Goal: Task Accomplishment & Management: Manage account settings

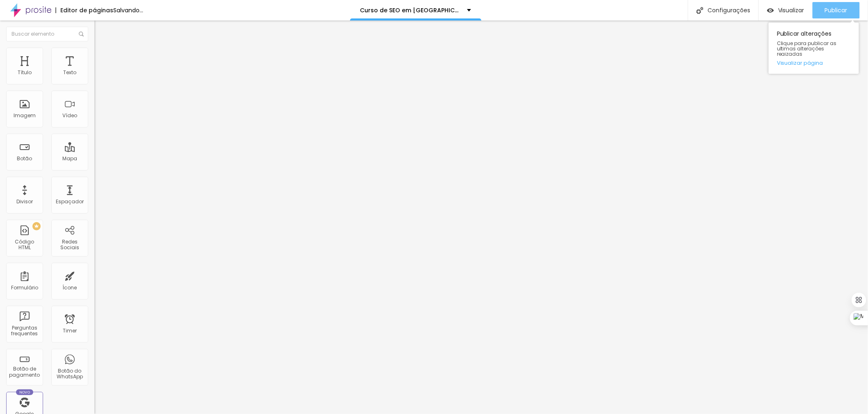
click at [834, 10] on span "Publicar" at bounding box center [836, 10] width 23 height 7
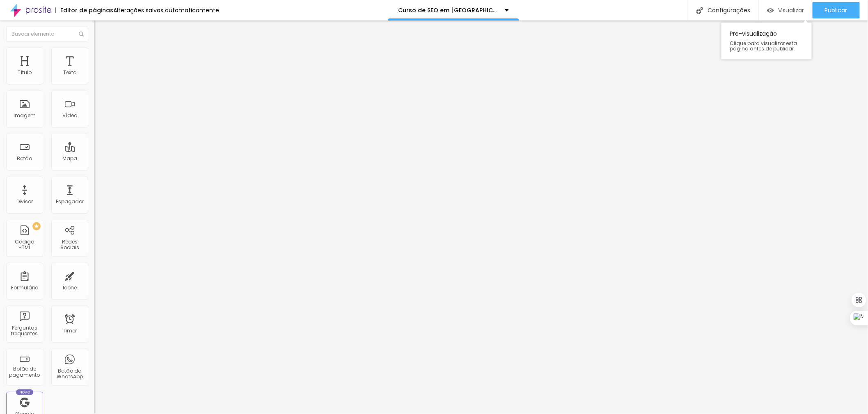
click at [781, 10] on span "Visualizar" at bounding box center [791, 10] width 26 height 7
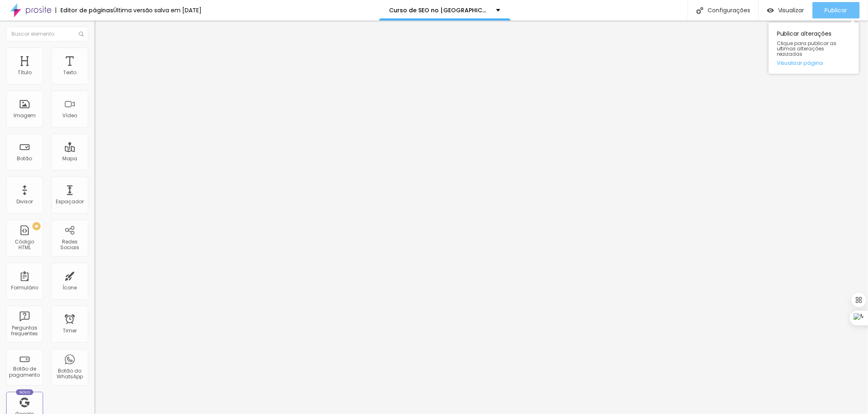
click at [835, 11] on span "Publicar" at bounding box center [836, 10] width 23 height 7
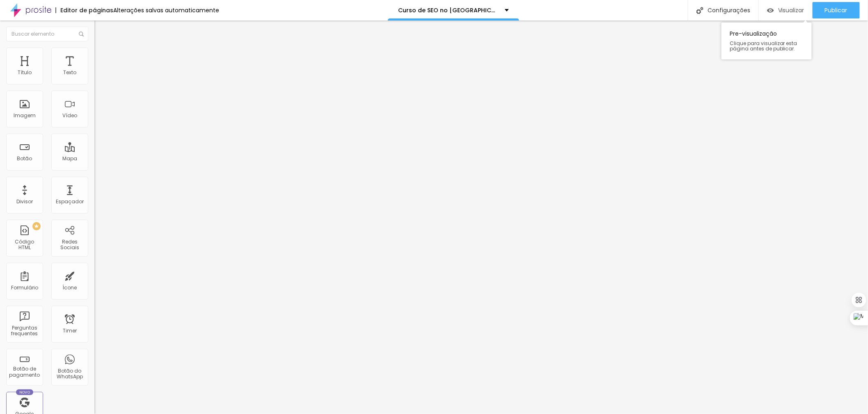
click at [784, 9] on span "Visualizar" at bounding box center [791, 10] width 26 height 7
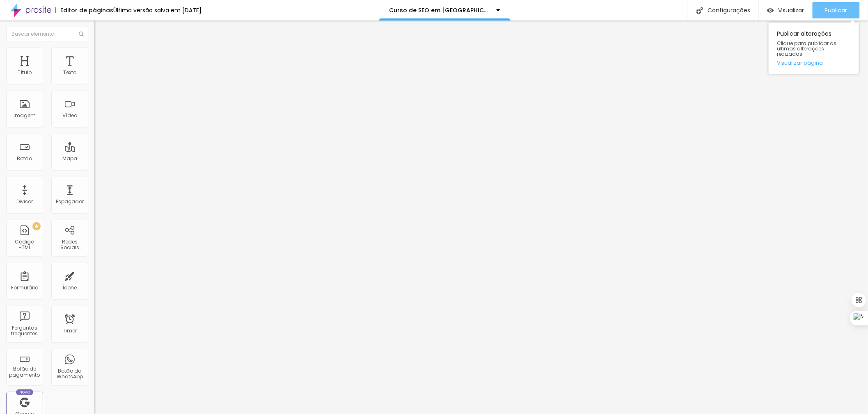
click at [844, 7] on span "Publicar" at bounding box center [836, 10] width 23 height 7
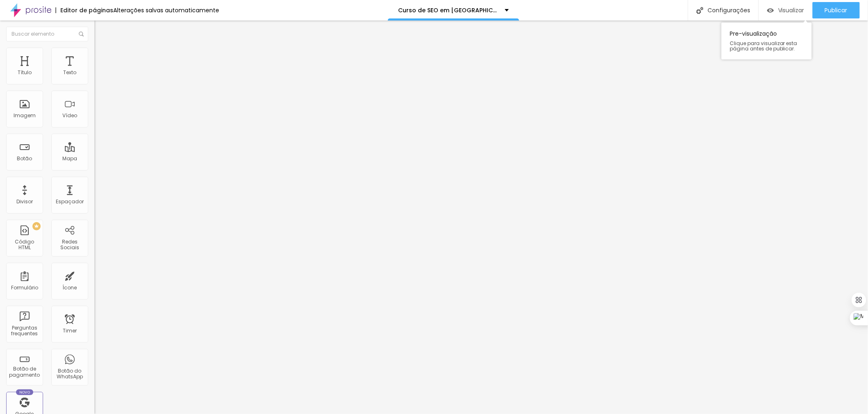
click at [781, 9] on span "Visualizar" at bounding box center [791, 10] width 26 height 7
